Goal: Task Accomplishment & Management: Manage account settings

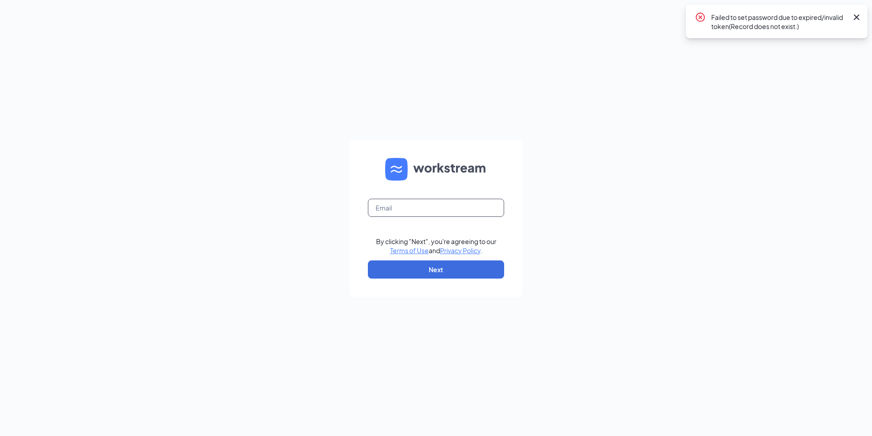
click at [466, 216] on input "text" at bounding box center [436, 208] width 136 height 18
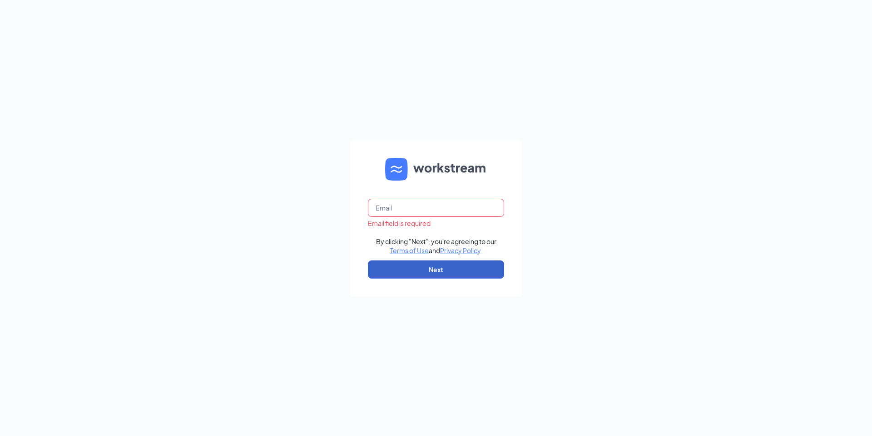
click at [439, 267] on button "Next" at bounding box center [436, 270] width 136 height 18
click at [448, 212] on input "text" at bounding box center [436, 208] width 136 height 18
click at [430, 210] on input "text" at bounding box center [436, 208] width 136 height 18
type input "[EMAIL_ADDRESS][DOMAIN_NAME]"
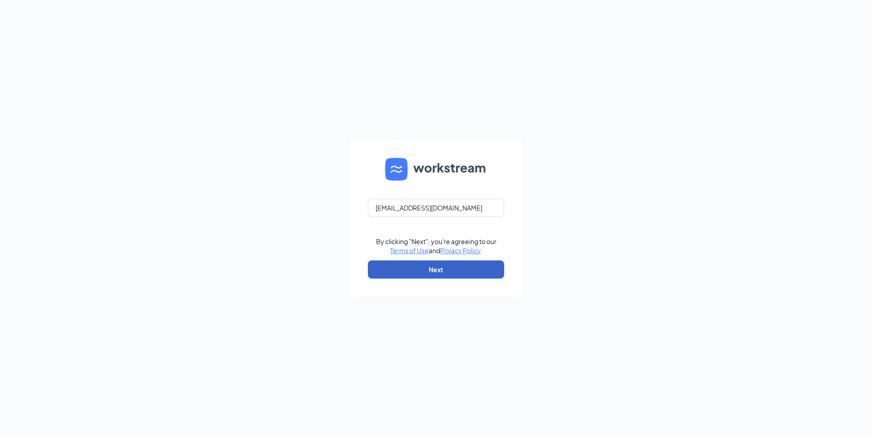
click at [418, 267] on button "Next" at bounding box center [436, 270] width 136 height 18
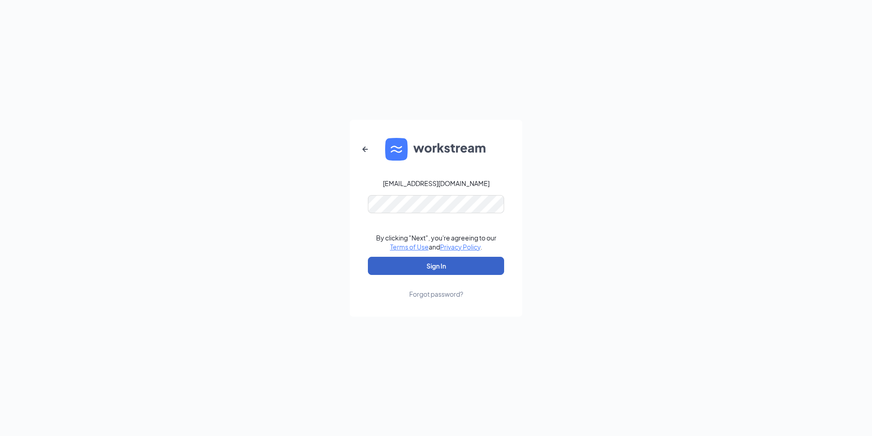
click at [418, 267] on button "Sign In" at bounding box center [436, 266] width 136 height 18
click at [451, 267] on button "Sign In" at bounding box center [436, 266] width 136 height 18
click at [425, 295] on div "Forgot password?" at bounding box center [436, 294] width 54 height 9
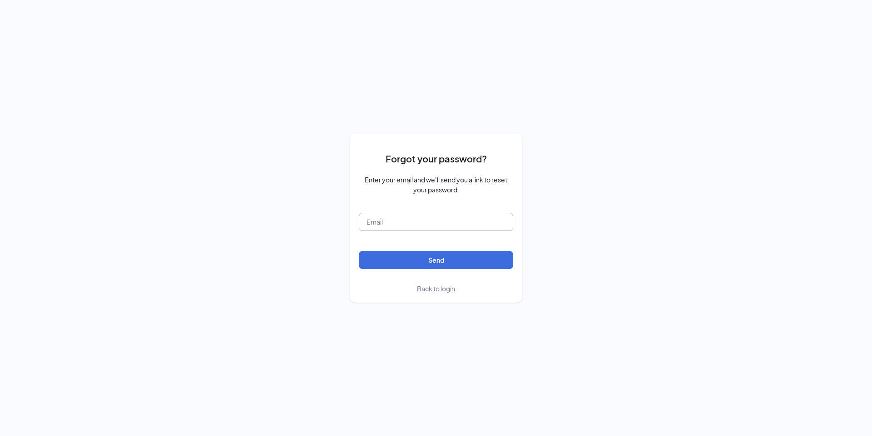
click at [402, 222] on input "text" at bounding box center [436, 222] width 154 height 18
type input "[EMAIL_ADDRESS][DOMAIN_NAME]"
click at [449, 261] on button "Send" at bounding box center [436, 260] width 154 height 18
click at [449, 261] on button "submit" at bounding box center [436, 260] width 154 height 18
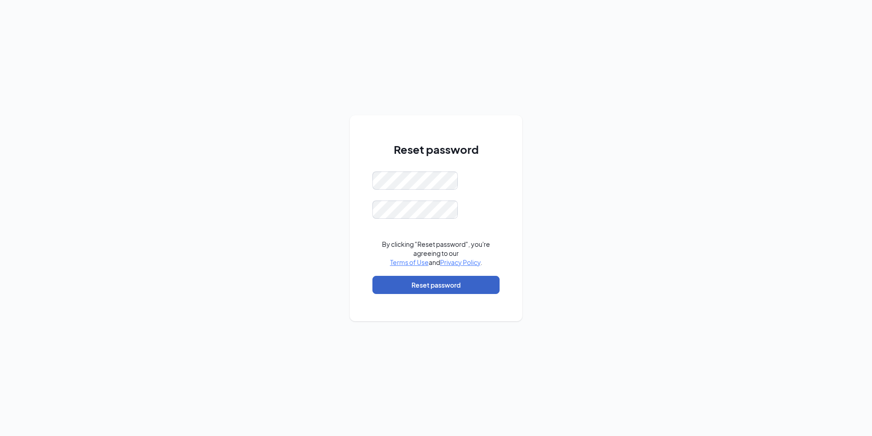
click at [390, 286] on button "Reset password" at bounding box center [435, 285] width 127 height 18
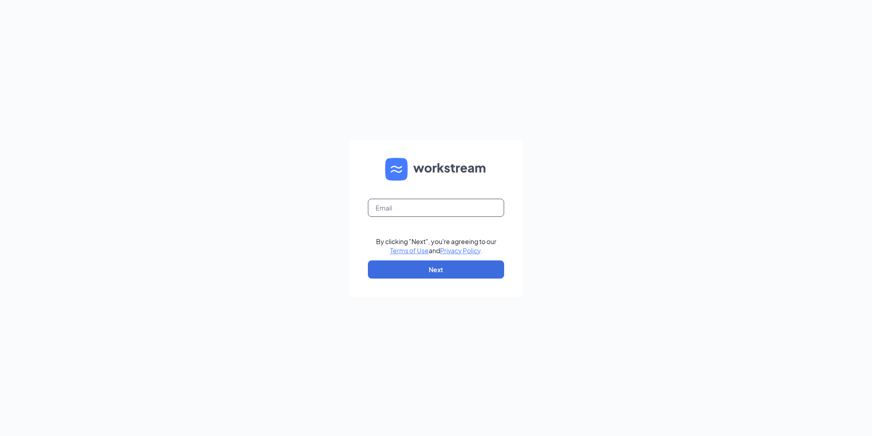
click at [420, 213] on input "text" at bounding box center [436, 208] width 136 height 18
type input "dq102@refuelmarket.com"
click at [407, 269] on button "Next" at bounding box center [436, 270] width 136 height 18
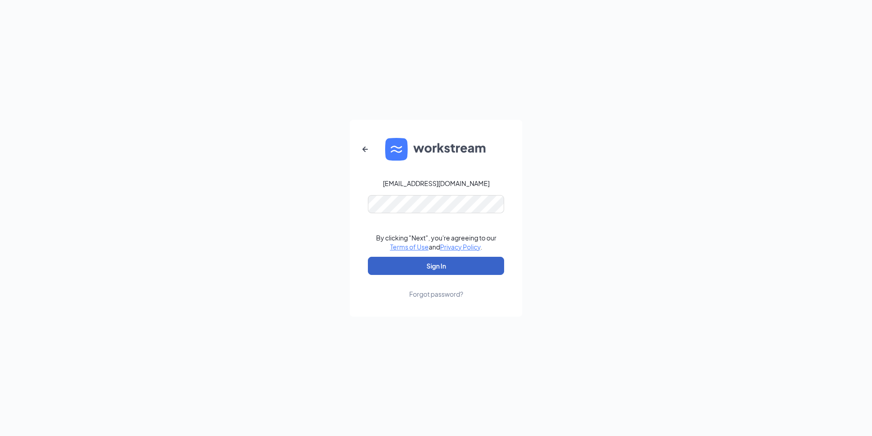
click at [418, 267] on button "Sign In" at bounding box center [436, 266] width 136 height 18
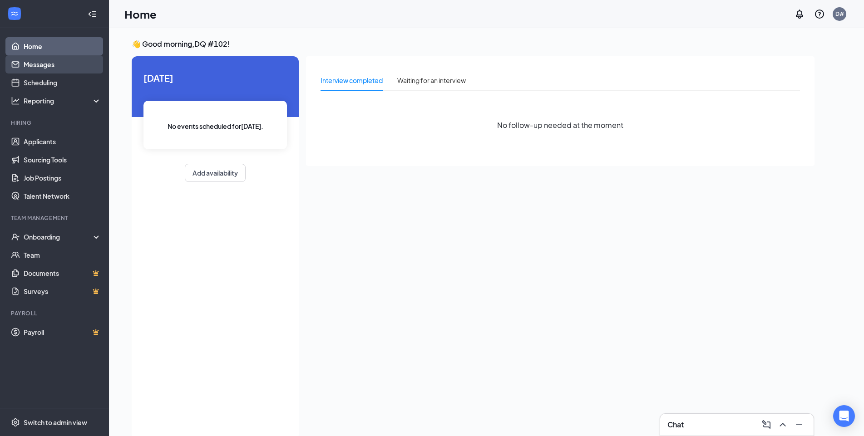
click at [45, 64] on link "Messages" at bounding box center [63, 64] width 78 height 18
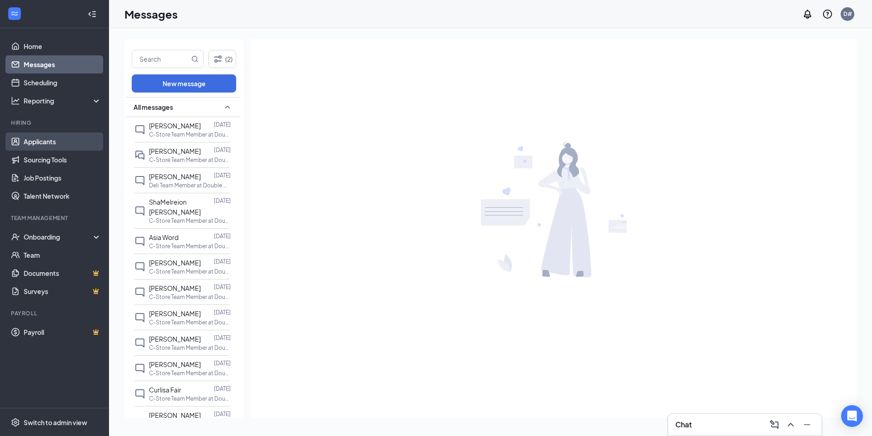
click at [43, 143] on link "Applicants" at bounding box center [63, 142] width 78 height 18
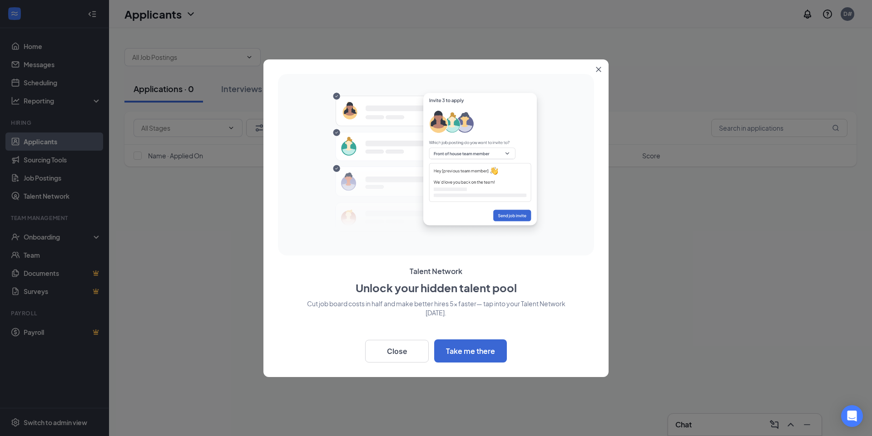
click at [598, 67] on icon "Close" at bounding box center [598, 69] width 5 height 5
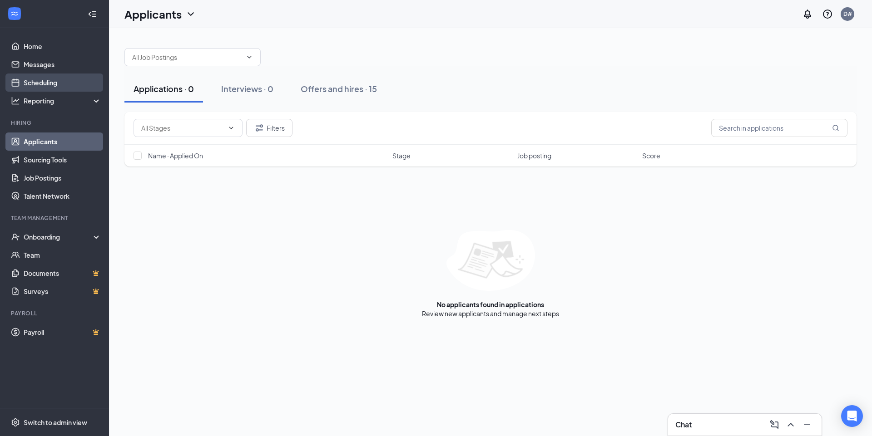
click at [42, 80] on link "Scheduling" at bounding box center [63, 83] width 78 height 18
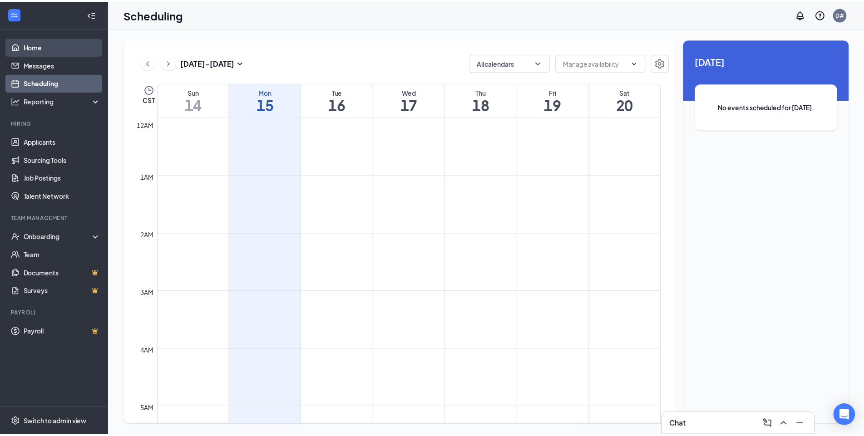
scroll to position [446, 0]
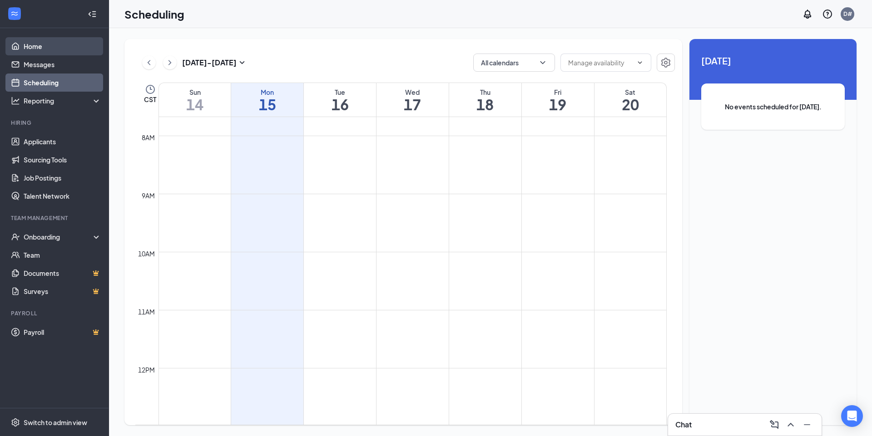
click at [42, 47] on link "Home" at bounding box center [63, 46] width 78 height 18
